Goal: Navigation & Orientation: Find specific page/section

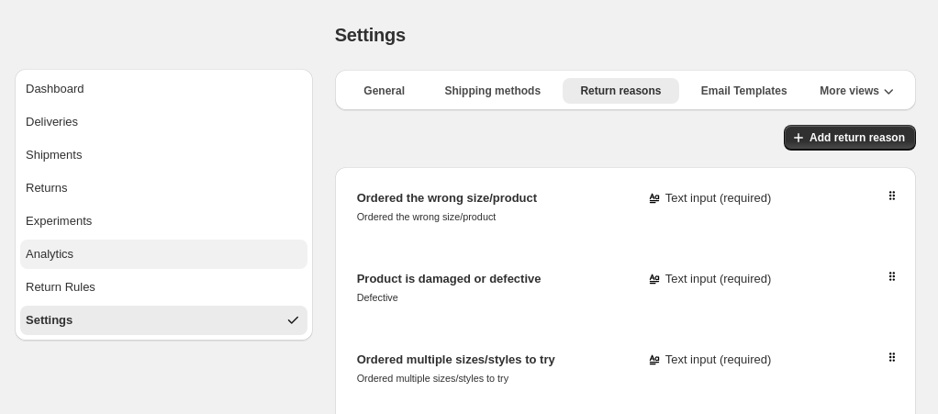
click at [71, 251] on div "Analytics" at bounding box center [50, 254] width 48 height 18
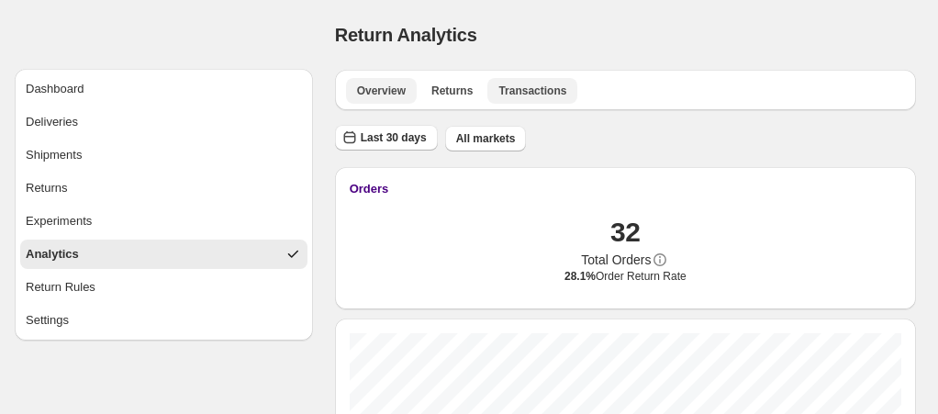
click at [518, 83] on button "Transactions" at bounding box center [532, 91] width 90 height 26
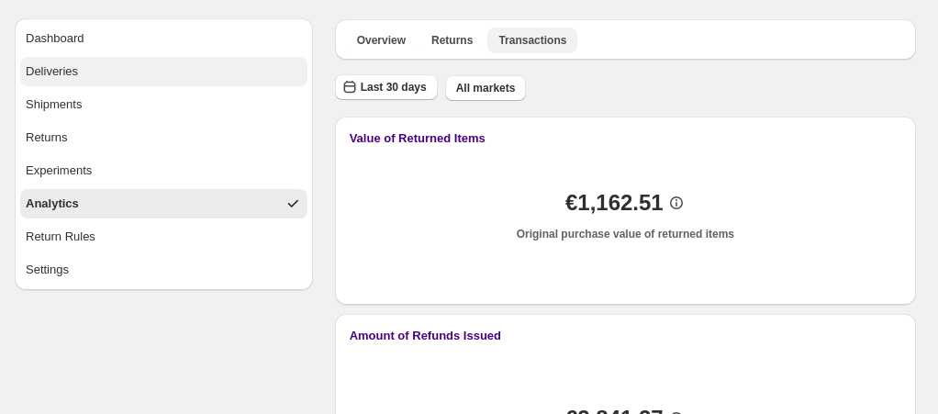
scroll to position [47, 0]
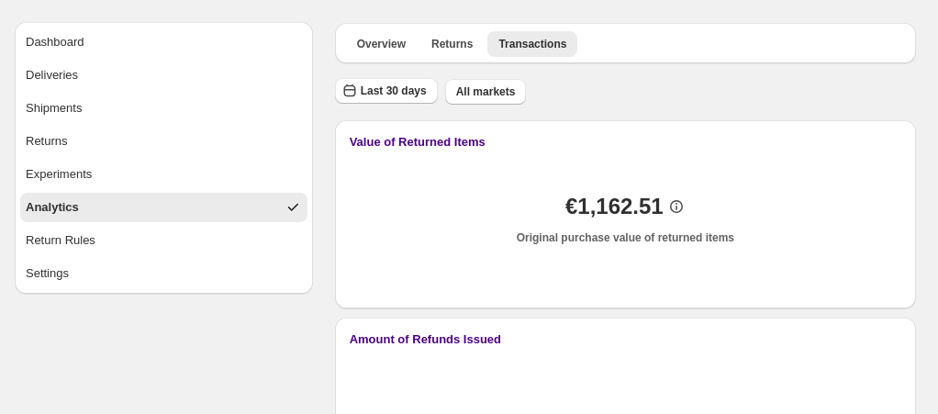
click at [64, 211] on div "Analytics" at bounding box center [52, 207] width 53 height 18
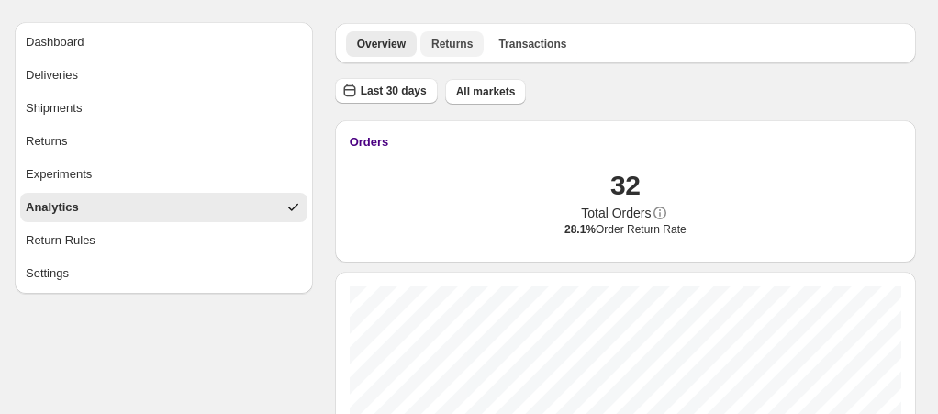
click at [452, 48] on span "Returns" at bounding box center [451, 44] width 41 height 15
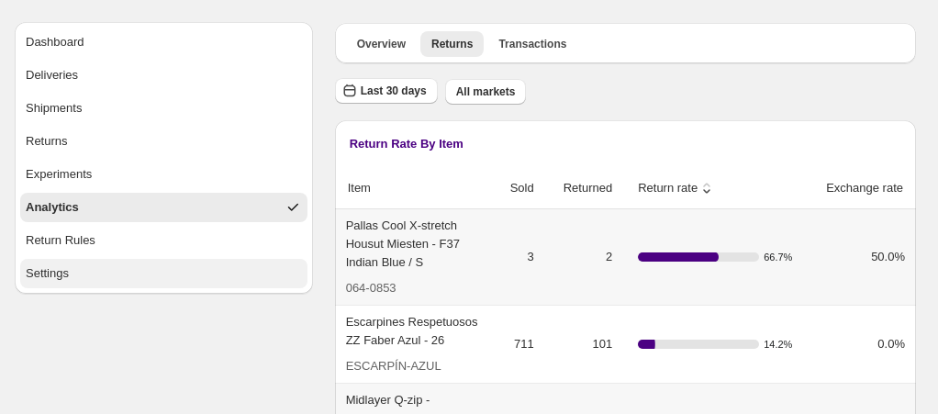
click at [105, 271] on button "Settings" at bounding box center [163, 273] width 287 height 29
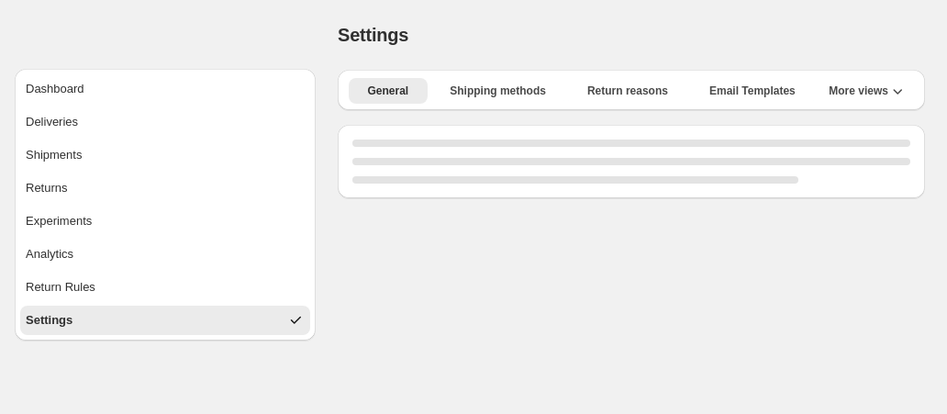
select select "**"
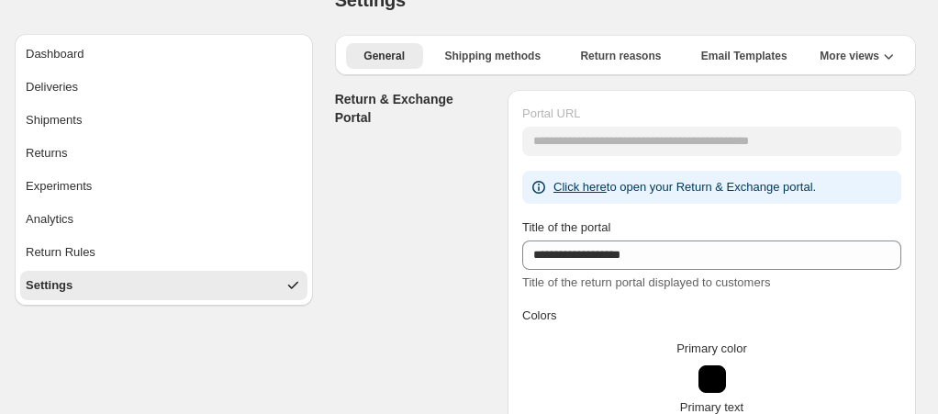
scroll to position [34, 0]
click at [608, 46] on button "Return reasons" at bounding box center [621, 57] width 117 height 26
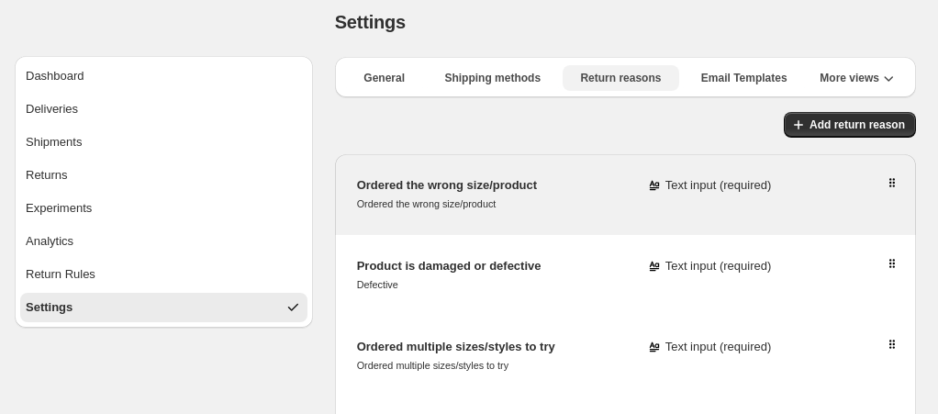
scroll to position [12, 0]
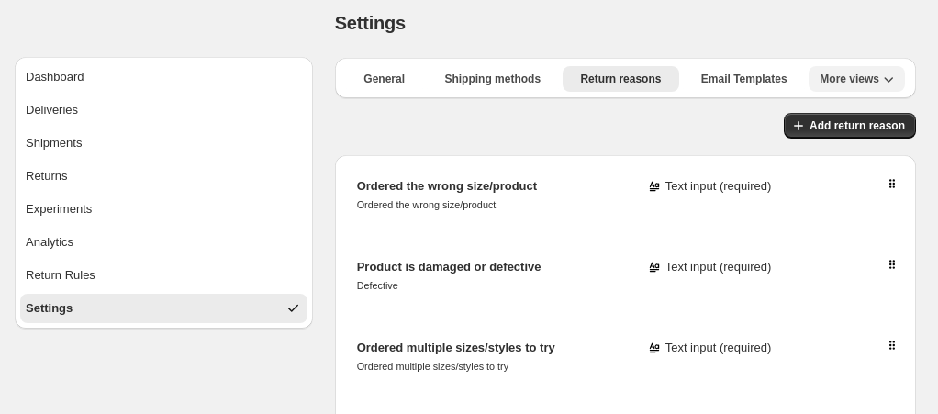
click at [863, 85] on span "More views" at bounding box center [850, 79] width 60 height 15
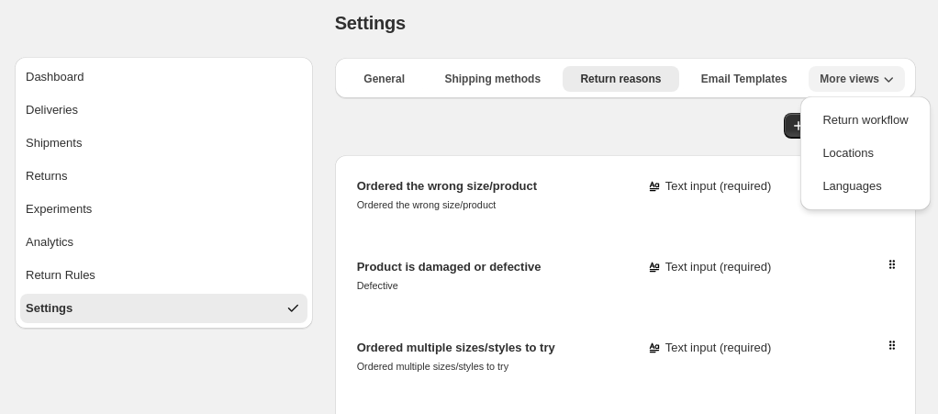
click at [863, 85] on span "More views" at bounding box center [850, 79] width 60 height 15
